Goal: Task Accomplishment & Management: Complete application form

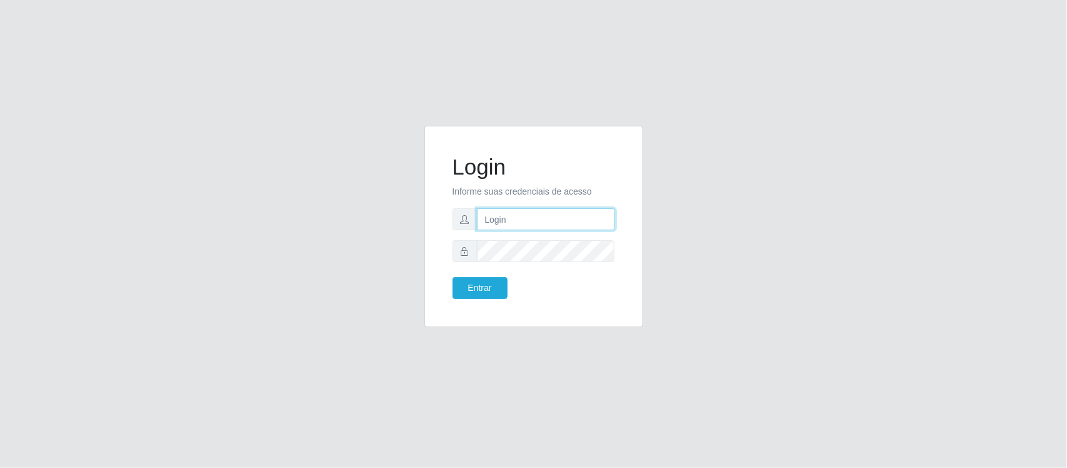
click at [541, 229] on input "text" at bounding box center [546, 219] width 138 height 22
type input "Edileni@supervilton"
click at [453, 277] on button "Entrar" at bounding box center [480, 288] width 55 height 22
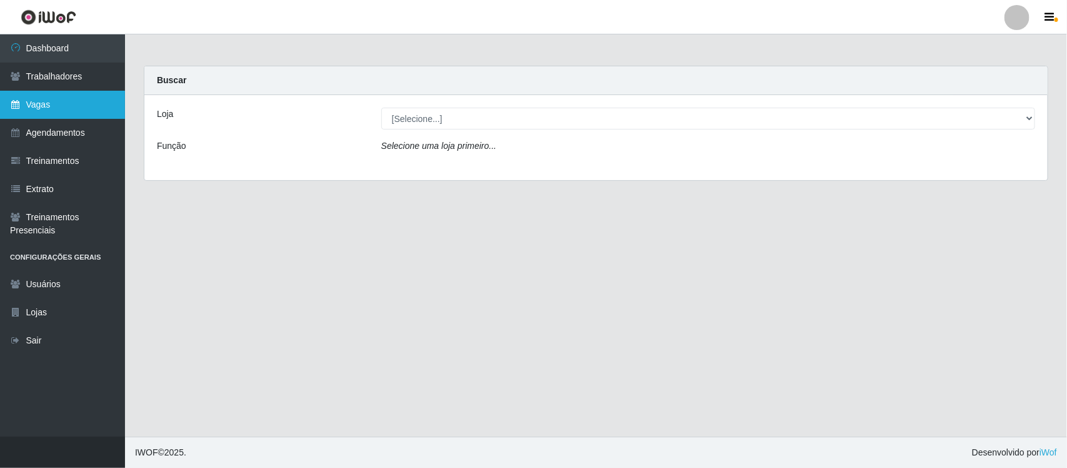
drag, startPoint x: 75, startPoint y: 114, endPoint x: 77, endPoint y: 122, distance: 8.3
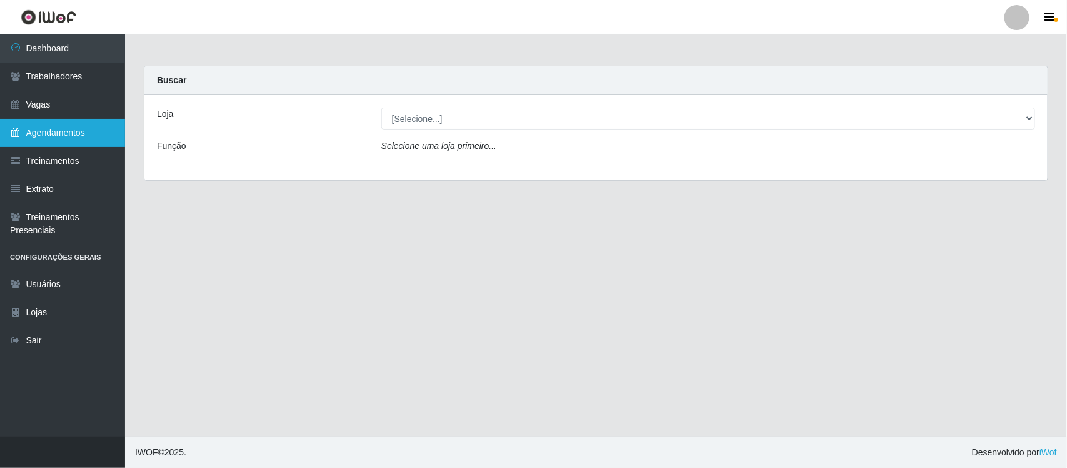
click at [75, 114] on link "Vagas" at bounding box center [62, 105] width 125 height 28
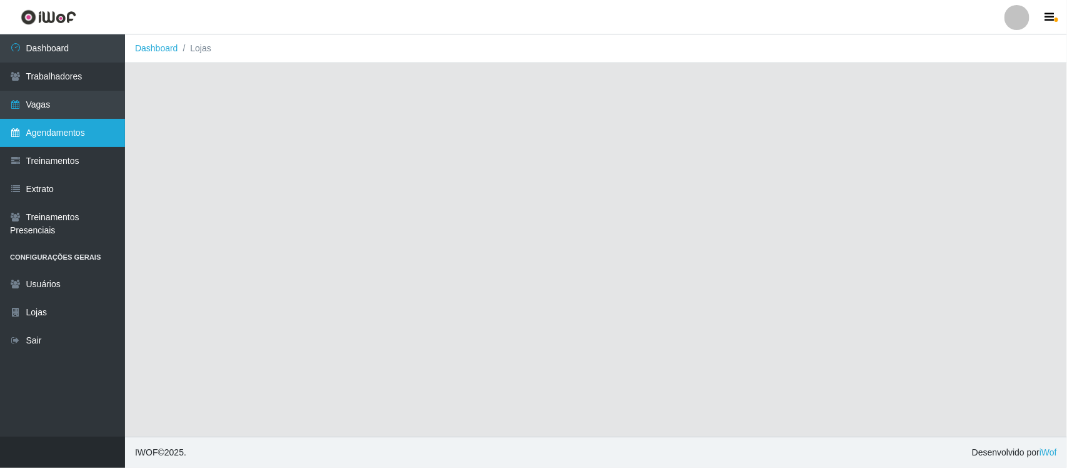
click at [78, 126] on link "Agendamentos" at bounding box center [62, 133] width 125 height 28
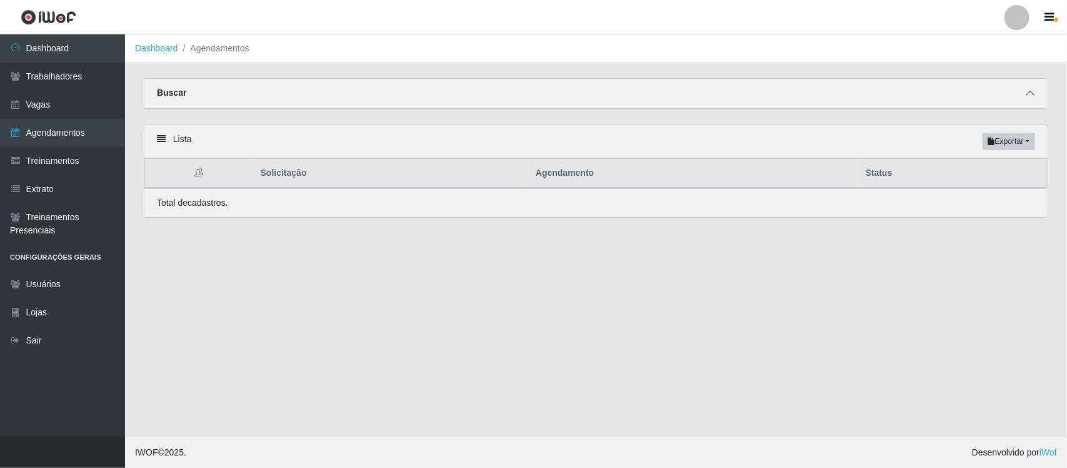
click at [1030, 96] on icon at bounding box center [1030, 93] width 9 height 9
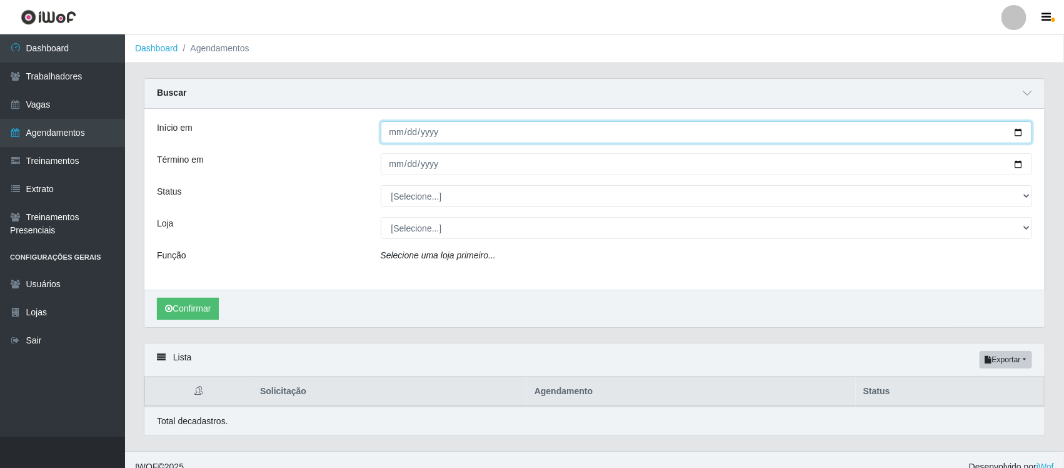
click at [394, 131] on input "Início em" at bounding box center [707, 132] width 652 height 22
type input "[DATE]"
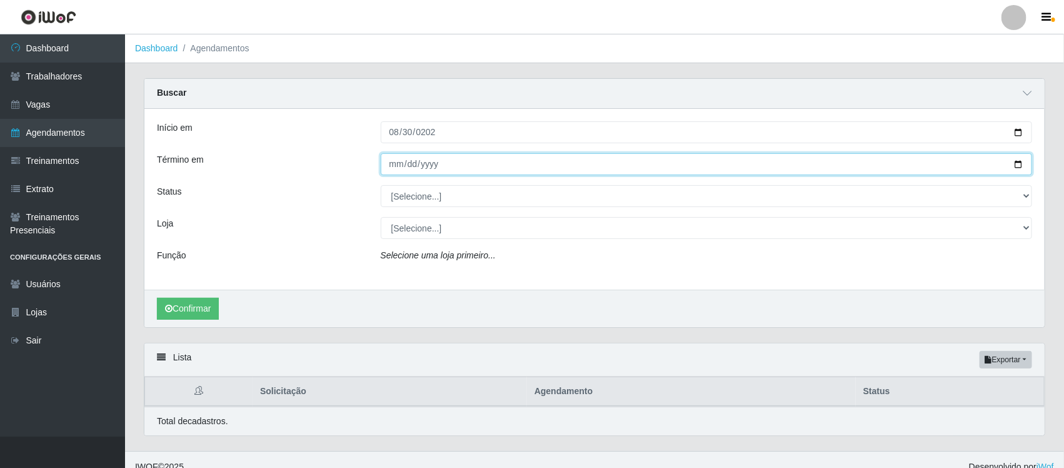
click at [384, 155] on input "Término em" at bounding box center [707, 164] width 652 height 22
type input "[DATE]"
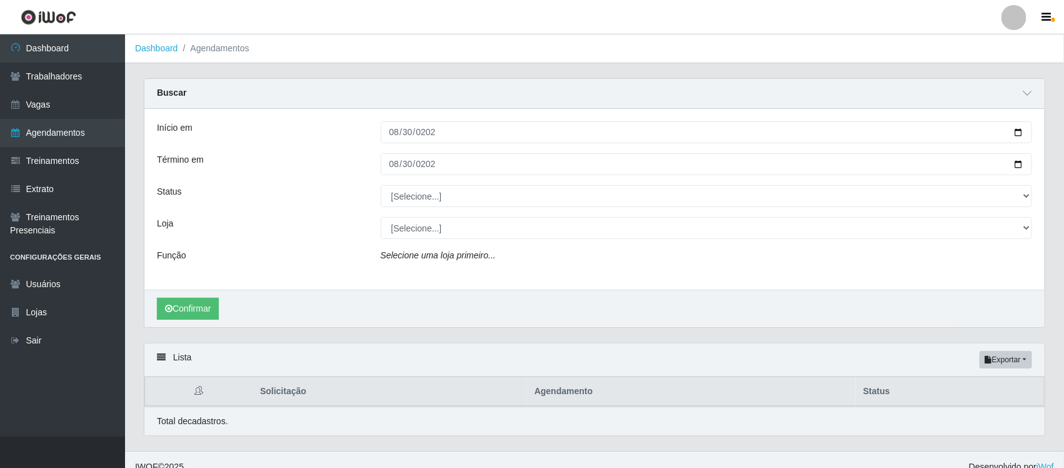
drag, startPoint x: 369, startPoint y: 229, endPoint x: 222, endPoint y: 257, distance: 150.1
click at [232, 254] on div "Início em [DATE] Término em [DATE] Status [Selecione...] AGENDADO AGUARDANDO LI…" at bounding box center [594, 199] width 900 height 181
click at [209, 311] on button "Confirmar" at bounding box center [188, 309] width 62 height 22
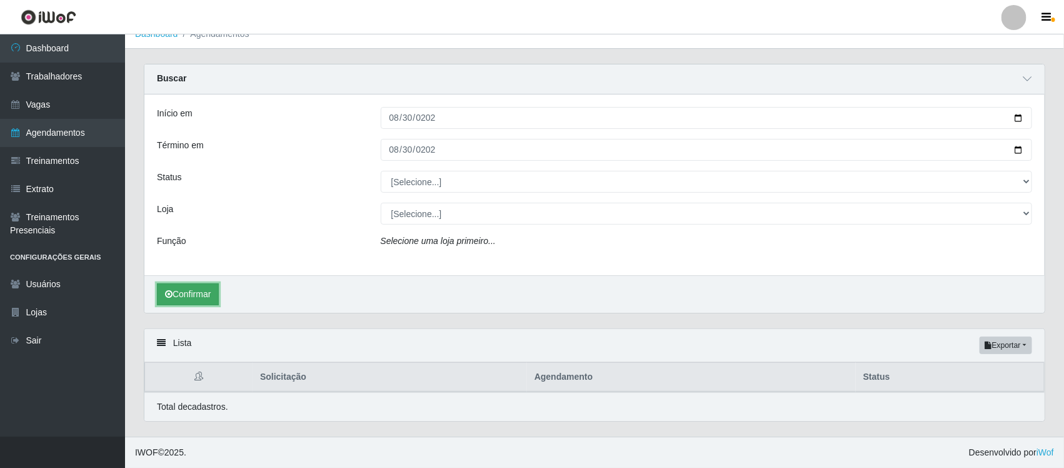
click at [202, 295] on button "Confirmar" at bounding box center [188, 294] width 62 height 22
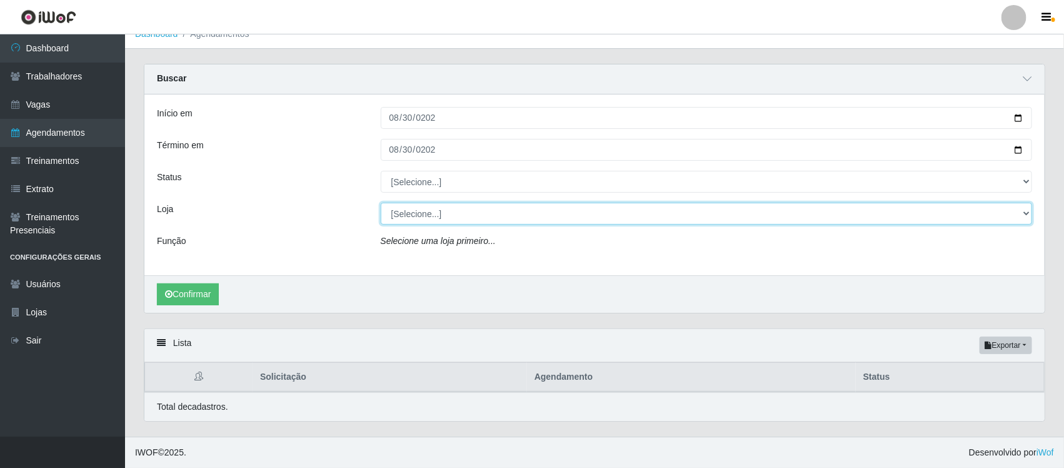
click at [443, 220] on select "[Selecione...] Super Vilton" at bounding box center [707, 214] width 652 height 22
select select "379"
click at [381, 203] on select "[Selecione...] Super Vilton" at bounding box center [707, 214] width 652 height 22
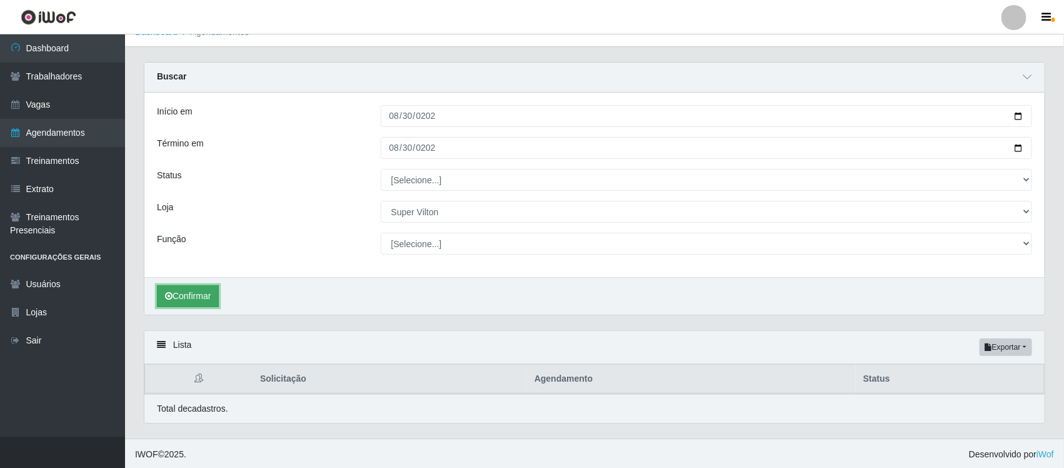
click at [205, 297] on button "Confirmar" at bounding box center [188, 296] width 62 height 22
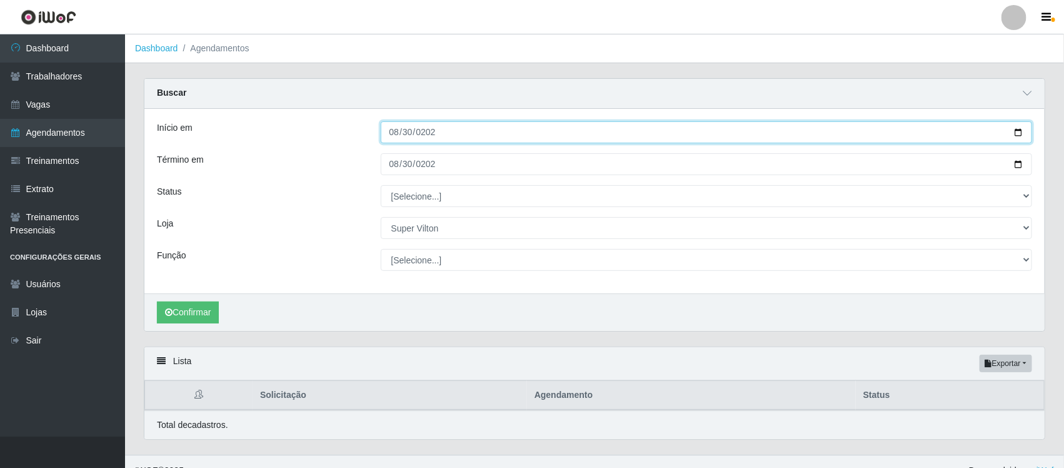
click at [394, 132] on input "[DATE]" at bounding box center [707, 132] width 652 height 22
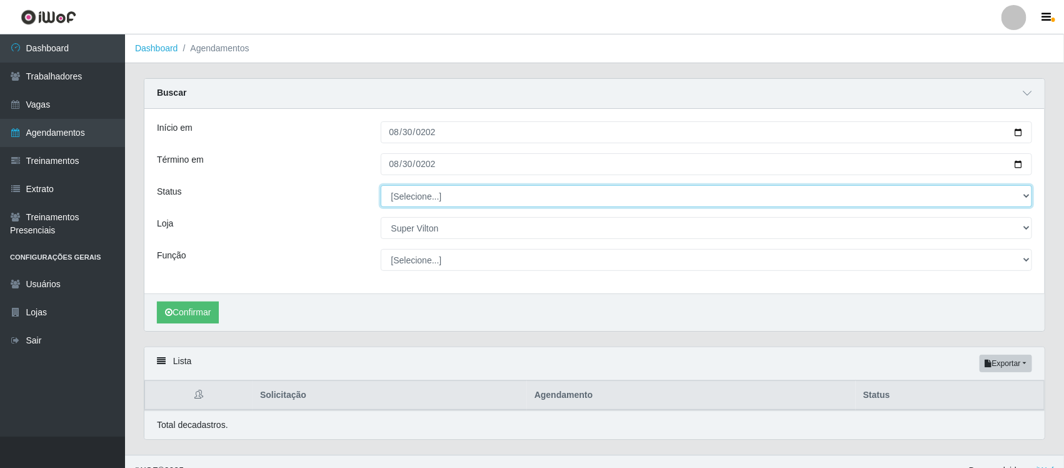
click at [401, 195] on select "[Selecione...] AGENDADO AGUARDANDO LIBERAR EM ANDAMENTO EM REVISÃO FINALIZADO C…" at bounding box center [707, 196] width 652 height 22
select select "AGENDADO"
click at [381, 186] on select "[Selecione...] AGENDADO AGUARDANDO LIBERAR EM ANDAMENTO EM REVISÃO FINALIZADO C…" at bounding box center [707, 196] width 652 height 22
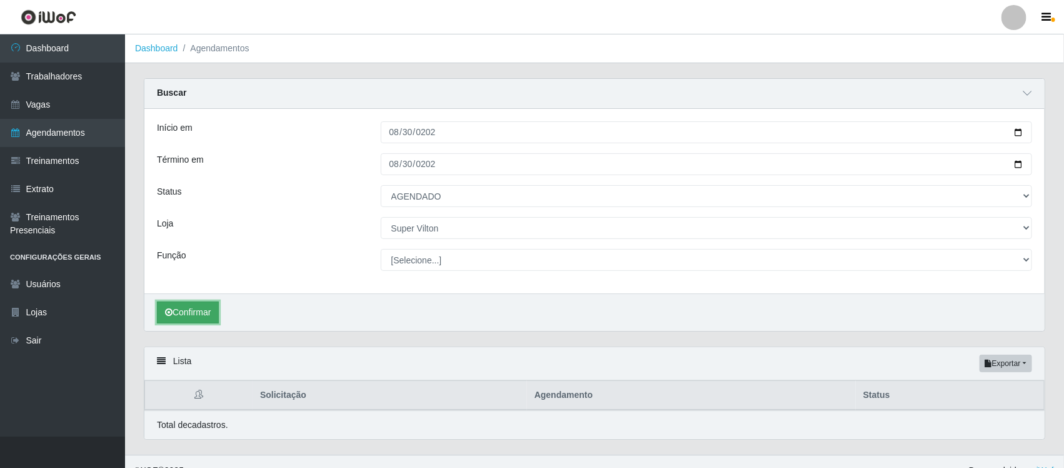
click at [168, 313] on icon "submit" at bounding box center [169, 312] width 8 height 9
click at [191, 308] on button "Confirmar" at bounding box center [188, 312] width 62 height 22
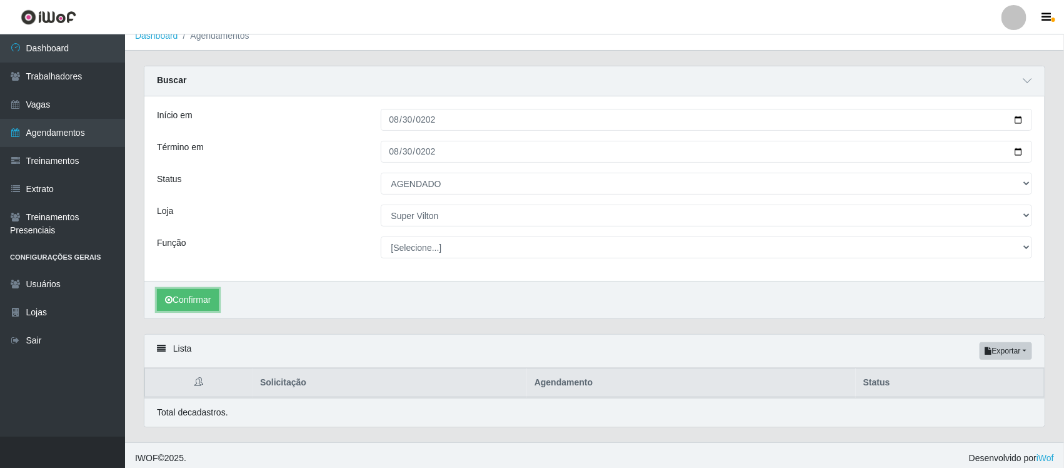
scroll to position [19, 0]
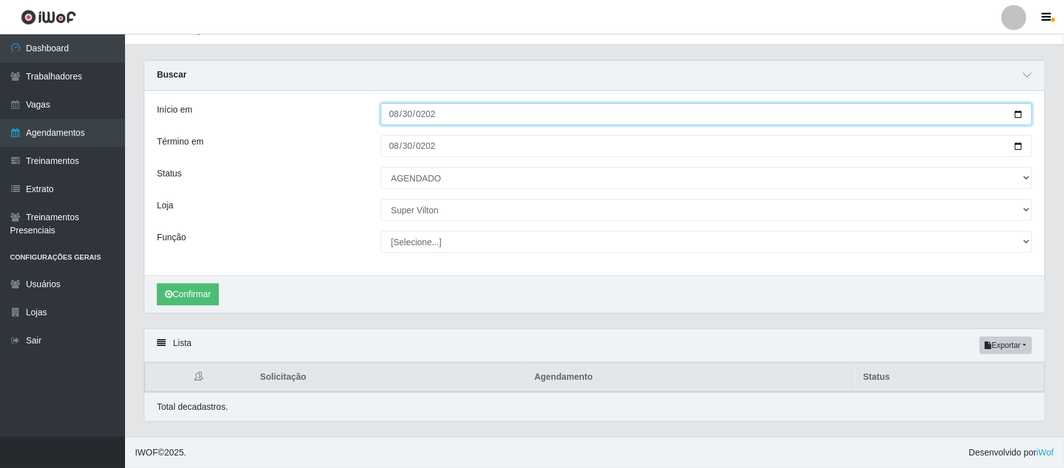
click at [398, 111] on input "[DATE]" at bounding box center [707, 114] width 652 height 22
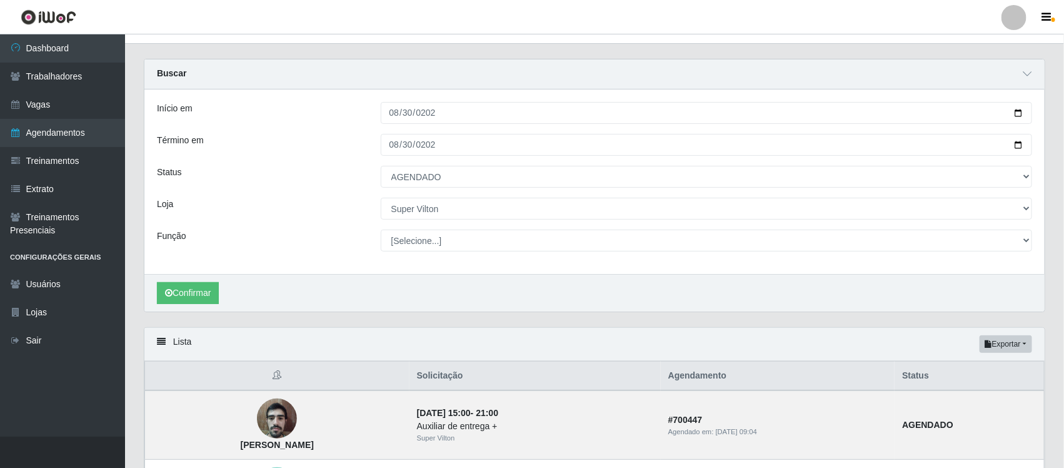
click at [373, 311] on div "Confirmar" at bounding box center [594, 293] width 900 height 38
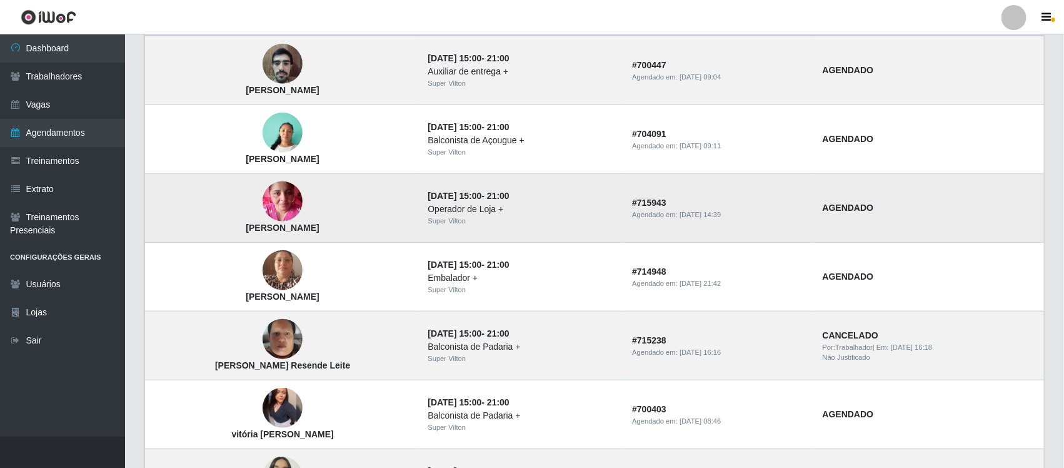
scroll to position [410, 0]
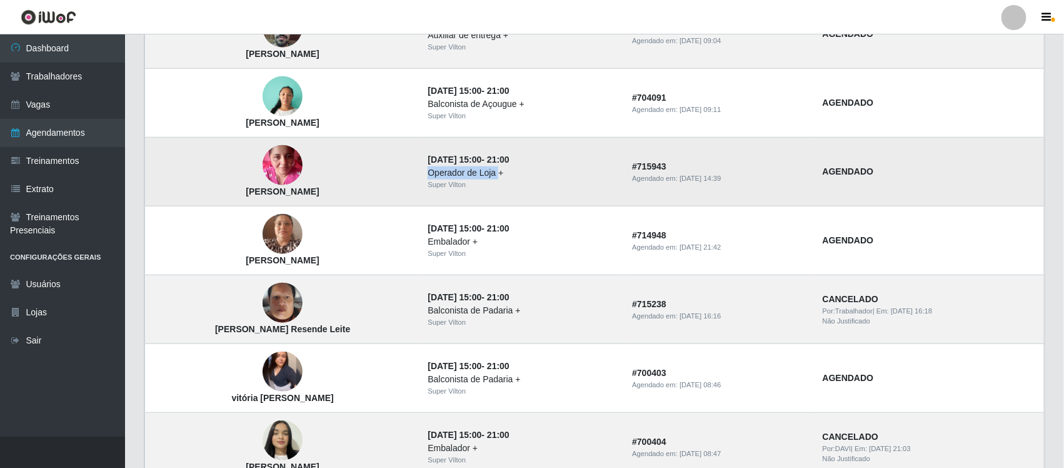
drag, startPoint x: 472, startPoint y: 179, endPoint x: 481, endPoint y: 179, distance: 9.4
click at [481, 179] on td "[DATE] 15:00 - 21:00 Operador de Loja + Super Vilton" at bounding box center [522, 172] width 204 height 69
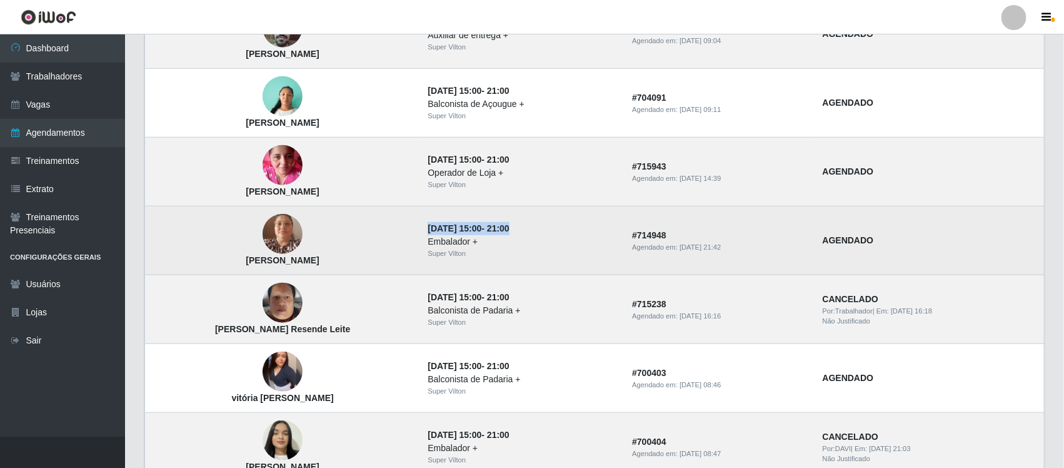
drag, startPoint x: 407, startPoint y: 233, endPoint x: 530, endPoint y: 233, distance: 123.1
click at [530, 233] on td "[DATE] 15:00 - 21:00 Embalador + Super Vilton" at bounding box center [522, 240] width 204 height 69
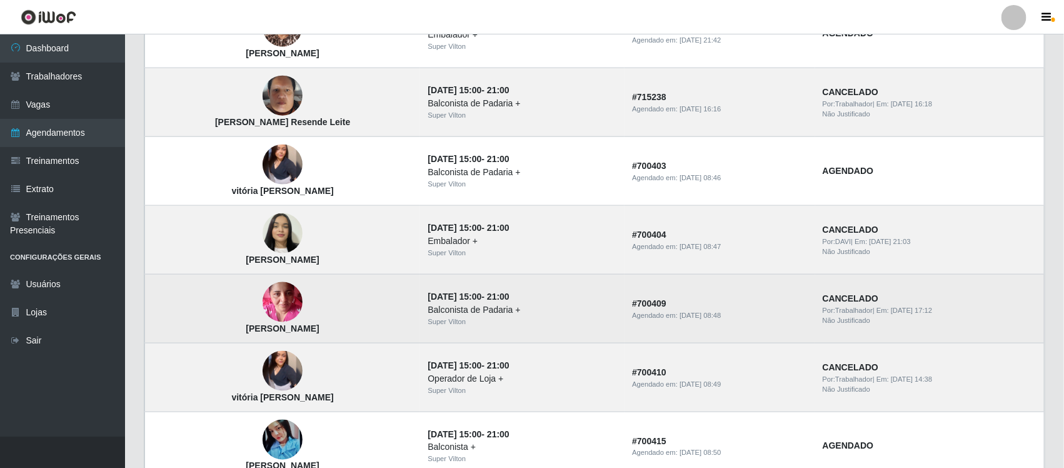
scroll to position [644, 0]
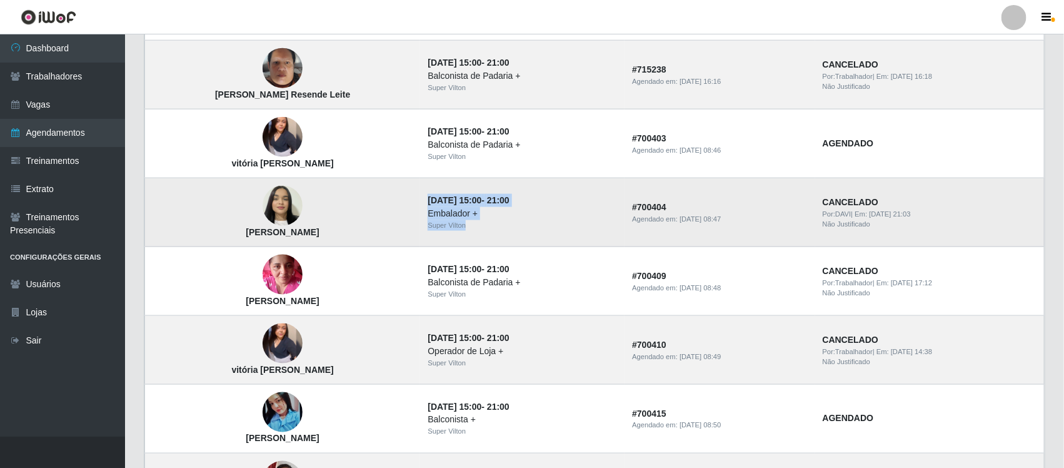
drag, startPoint x: 408, startPoint y: 202, endPoint x: 498, endPoint y: 223, distance: 92.3
click at [498, 223] on td "[DATE] 15:00 - 21:00 Embalador + Super Vilton" at bounding box center [522, 212] width 204 height 69
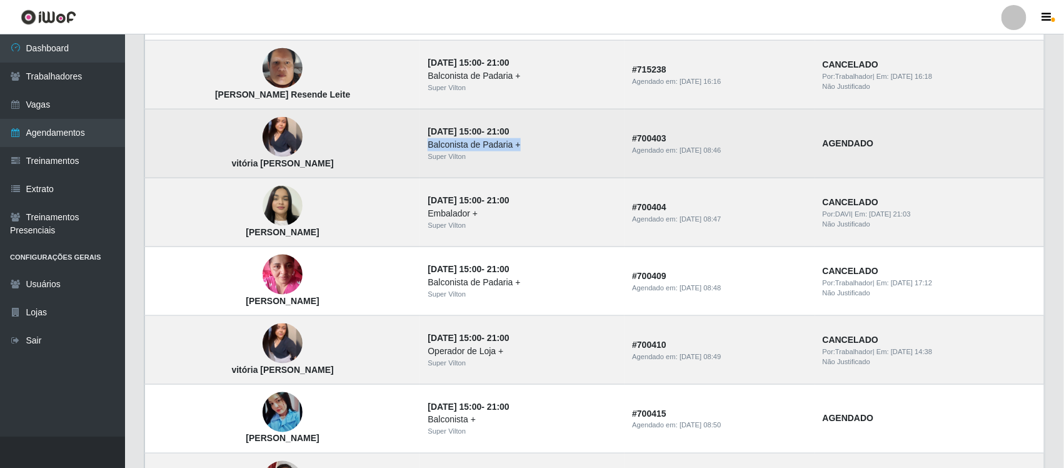
drag, startPoint x: 404, startPoint y: 151, endPoint x: 499, endPoint y: 152, distance: 94.4
click at [499, 152] on td "[DATE] 15:00 - 21:00 Balconista de Padaria + Super Vilton" at bounding box center [522, 143] width 204 height 69
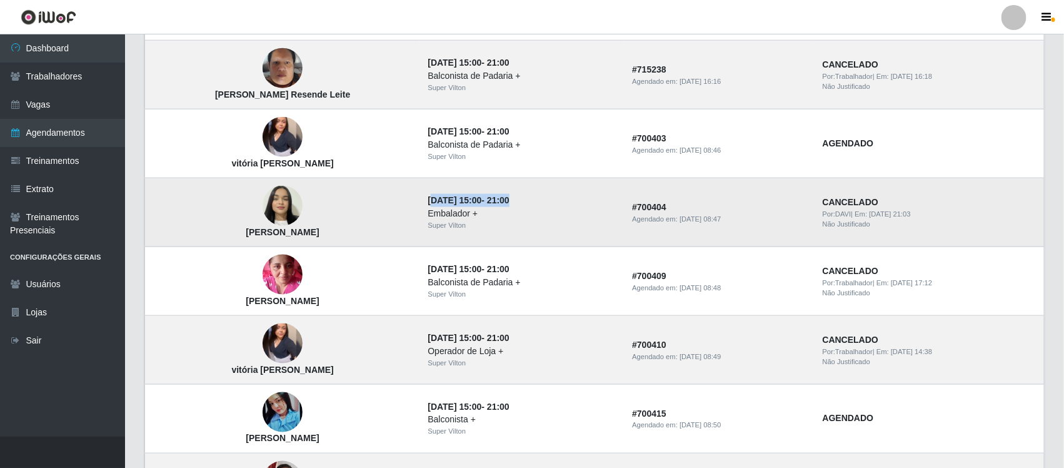
drag, startPoint x: 419, startPoint y: 204, endPoint x: 517, endPoint y: 206, distance: 98.2
click at [517, 206] on td "[DATE] 15:00 - 21:00 Embalador + Super Vilton" at bounding box center [522, 212] width 204 height 69
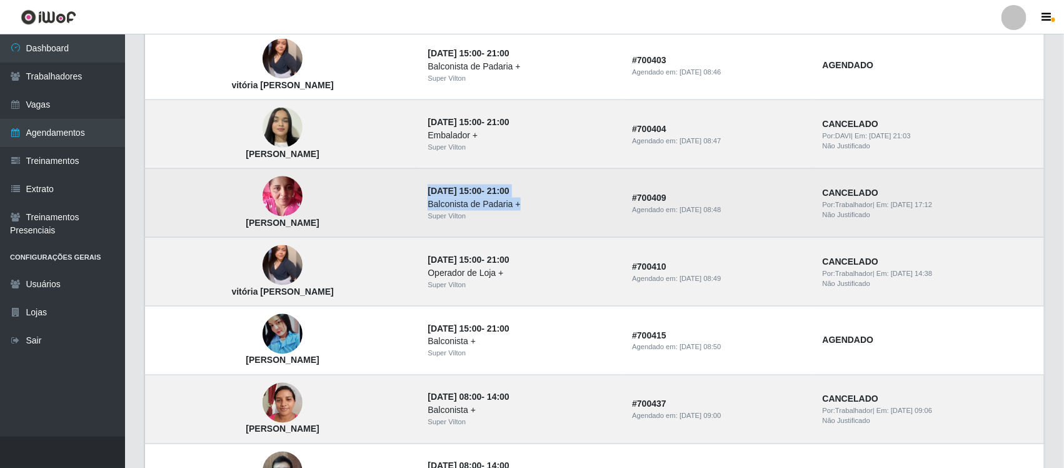
drag, startPoint x: 405, startPoint y: 193, endPoint x: 507, endPoint y: 202, distance: 102.3
click at [507, 202] on td "[DATE] 15:00 - 21:00 Balconista de Padaria + Super Vilton" at bounding box center [522, 203] width 204 height 69
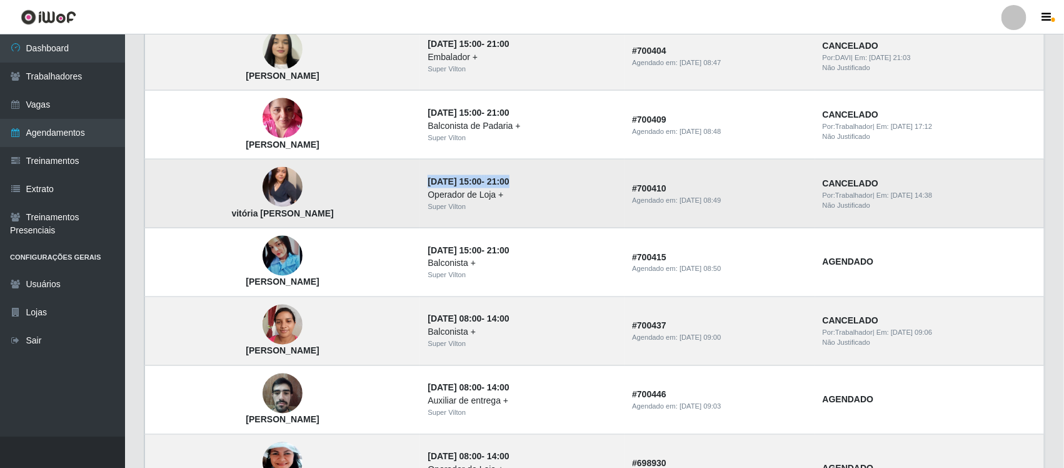
drag, startPoint x: 411, startPoint y: 188, endPoint x: 514, endPoint y: 188, distance: 103.8
click at [509, 186] on strong "[DATE] 15:00 - 21:00" at bounding box center [468, 181] width 81 height 10
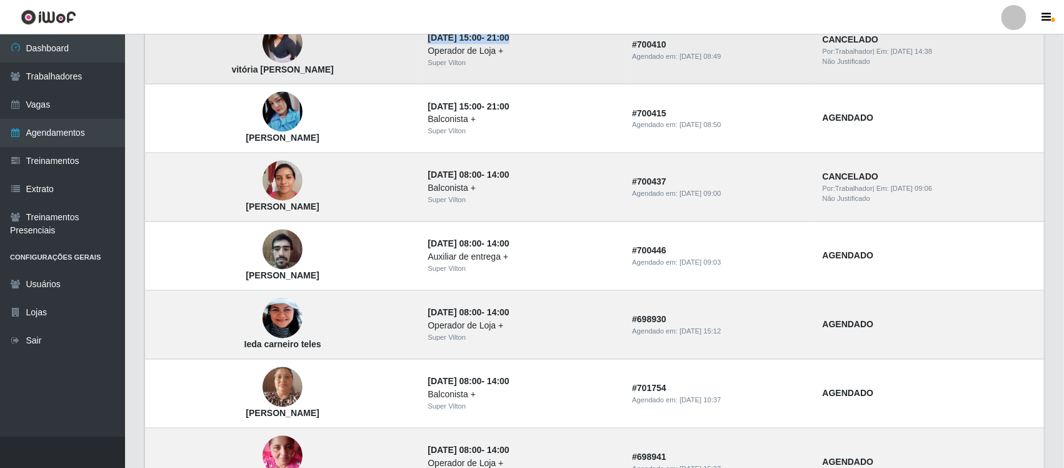
scroll to position [1035, 0]
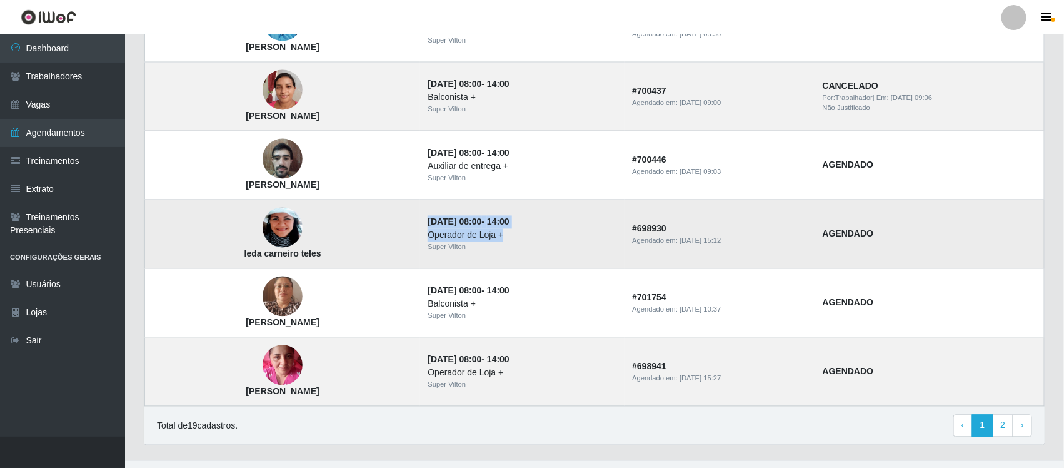
drag, startPoint x: 408, startPoint y: 225, endPoint x: 513, endPoint y: 234, distance: 105.4
click at [513, 234] on td "[DATE] 08:00 - 14:00 Operador de Loja + Super Vilton" at bounding box center [522, 234] width 204 height 69
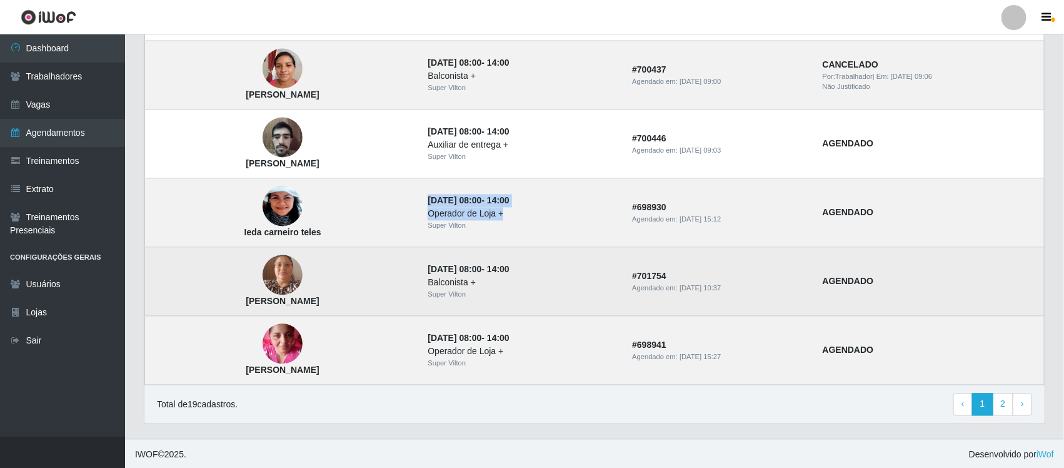
scroll to position [1063, 0]
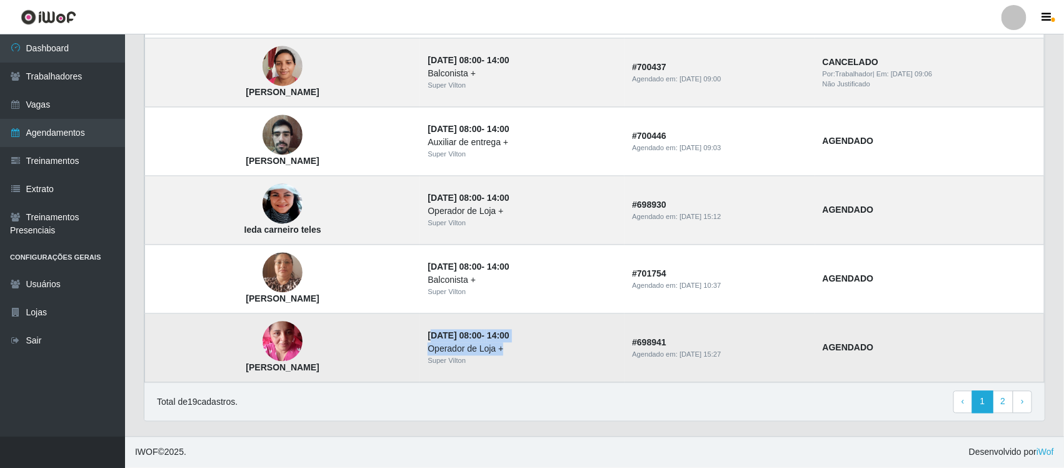
drag, startPoint x: 447, startPoint y: 342, endPoint x: 516, endPoint y: 351, distance: 69.9
click at [516, 351] on td "[DATE] 08:00 - 14:00 Operador de Loja + Super Vilton" at bounding box center [522, 348] width 204 height 69
click at [1003, 401] on link "2" at bounding box center [1003, 402] width 21 height 23
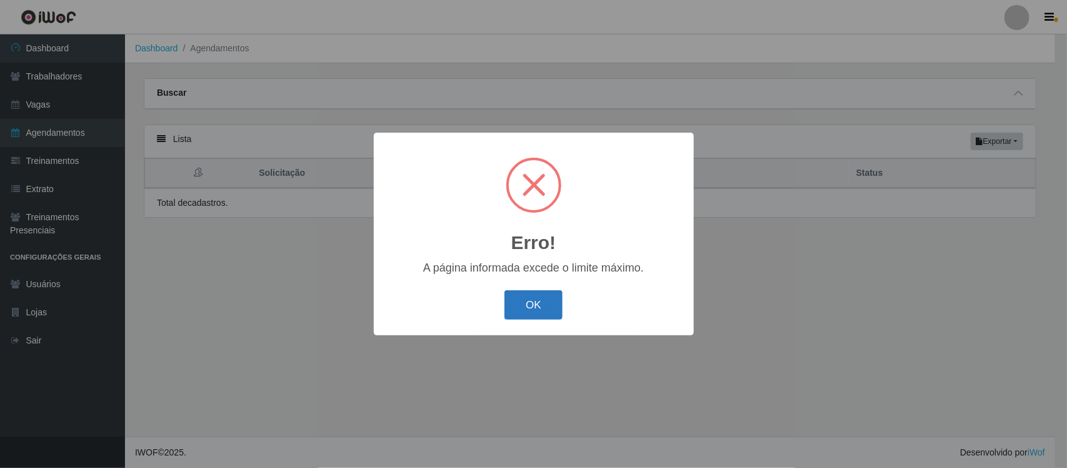
click at [535, 307] on button "OK" at bounding box center [533, 304] width 58 height 29
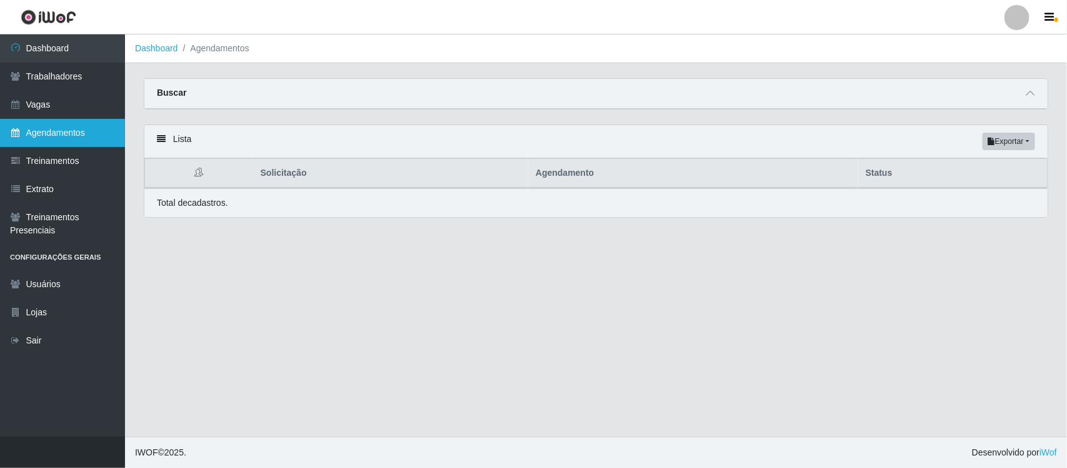
click at [95, 125] on link "Agendamentos" at bounding box center [62, 133] width 125 height 28
click at [76, 129] on link "Agendamentos" at bounding box center [62, 133] width 125 height 28
click at [1033, 88] on span at bounding box center [1030, 93] width 15 height 14
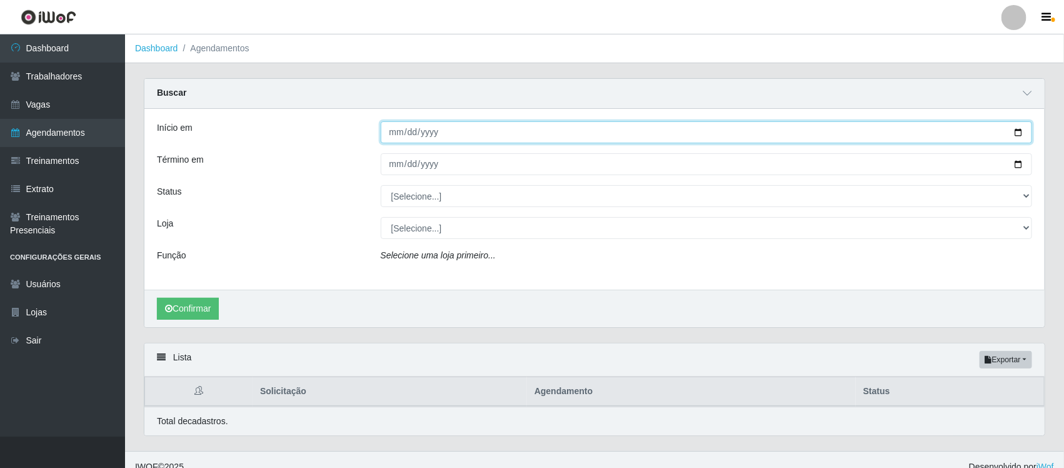
click at [398, 138] on input "Início em" at bounding box center [707, 132] width 652 height 22
type input "[DATE]"
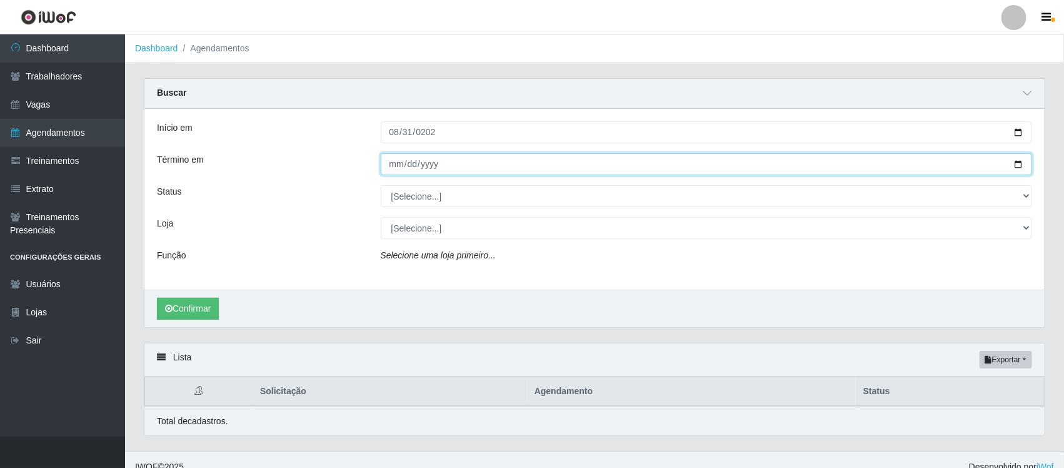
click at [391, 164] on input "Término em" at bounding box center [707, 164] width 652 height 22
type input "[DATE]"
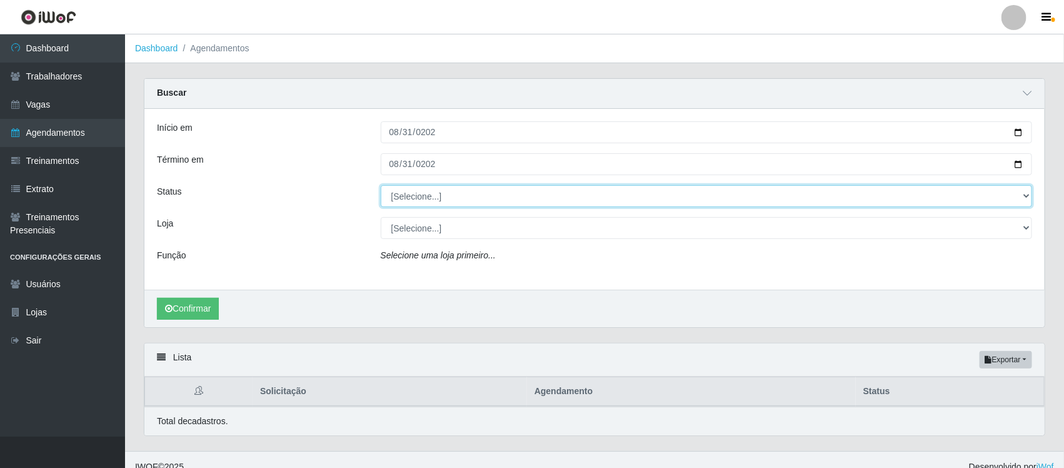
click at [420, 188] on select "[Selecione...] AGENDADO AGUARDANDO LIBERAR EM ANDAMENTO EM REVISÃO FINALIZADO C…" at bounding box center [707, 196] width 652 height 22
select select "AGENDADO"
click at [381, 186] on select "[Selecione...] AGENDADO AGUARDANDO LIBERAR EM ANDAMENTO EM REVISÃO FINALIZADO C…" at bounding box center [707, 196] width 652 height 22
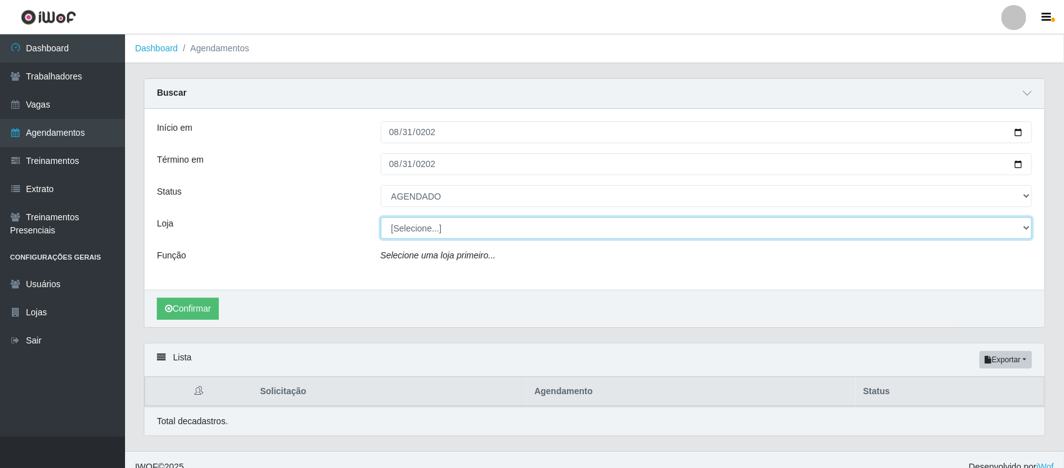
click at [419, 230] on select "[Selecione...] Super Vilton" at bounding box center [707, 228] width 652 height 22
select select "379"
click at [381, 218] on select "[Selecione...] Super Vilton" at bounding box center [707, 228] width 652 height 22
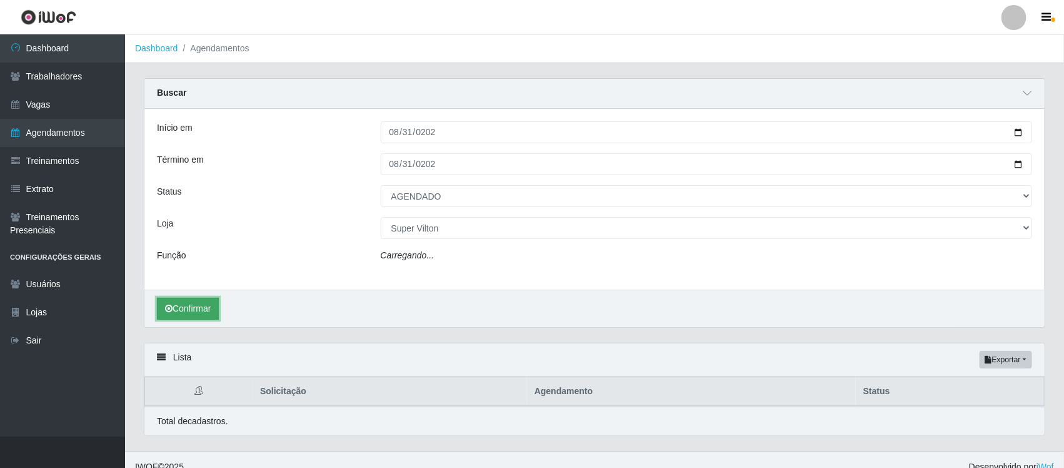
click at [194, 309] on button "Confirmar" at bounding box center [188, 309] width 62 height 22
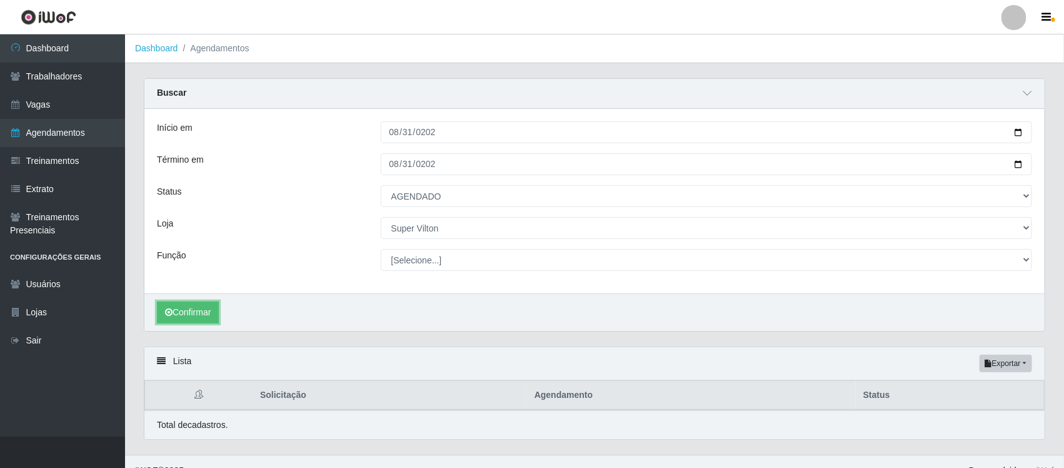
scroll to position [19, 0]
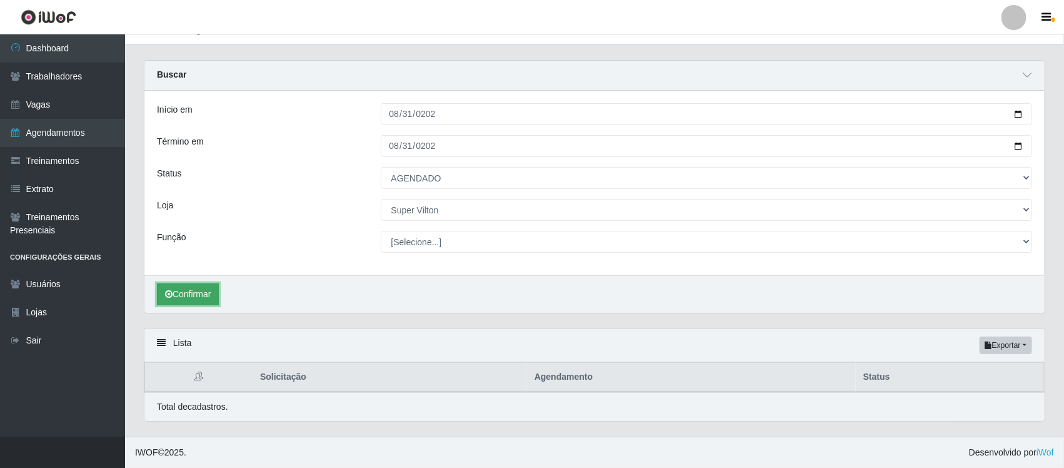
click at [201, 294] on button "Confirmar" at bounding box center [188, 294] width 62 height 22
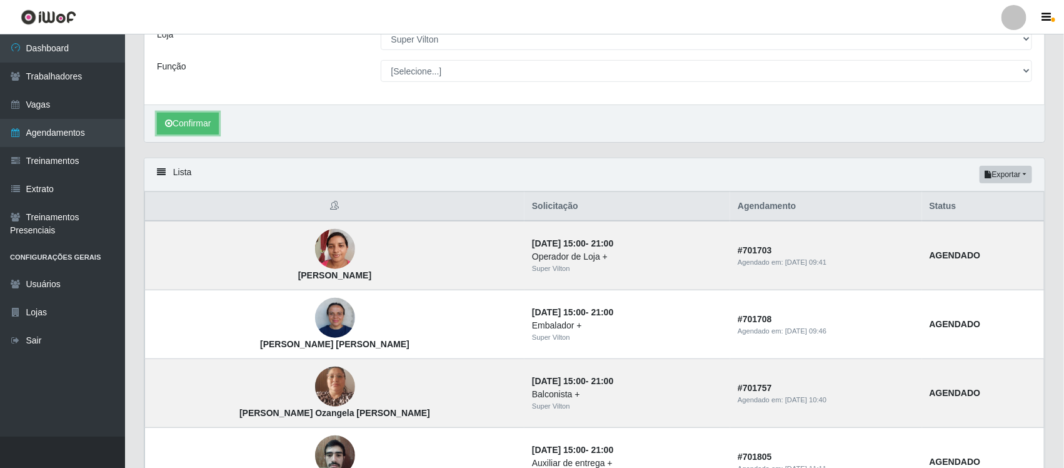
scroll to position [0, 0]
